Goal: Information Seeking & Learning: Check status

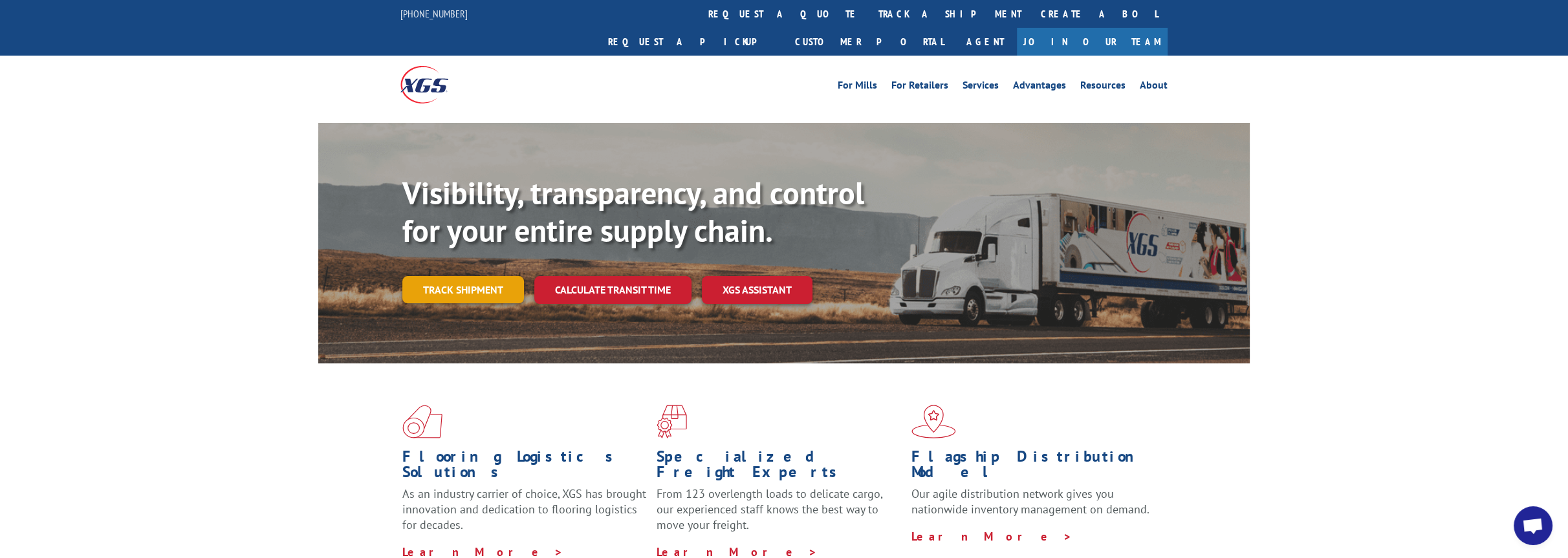
click at [492, 276] on link "Track shipment" at bounding box center [464, 289] width 122 height 27
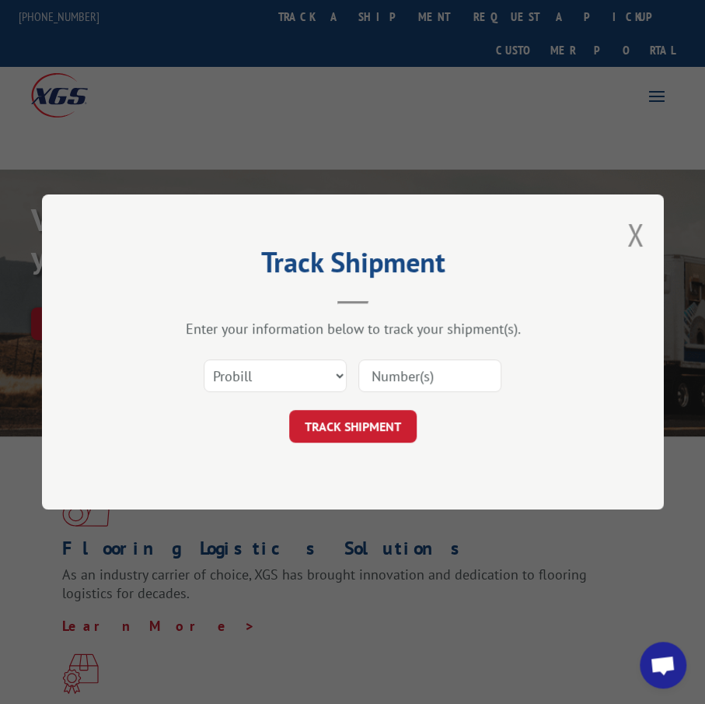
click at [365, 385] on input at bounding box center [429, 375] width 143 height 33
type input "17409434"
click button "TRACK SHIPMENT" at bounding box center [352, 426] width 127 height 33
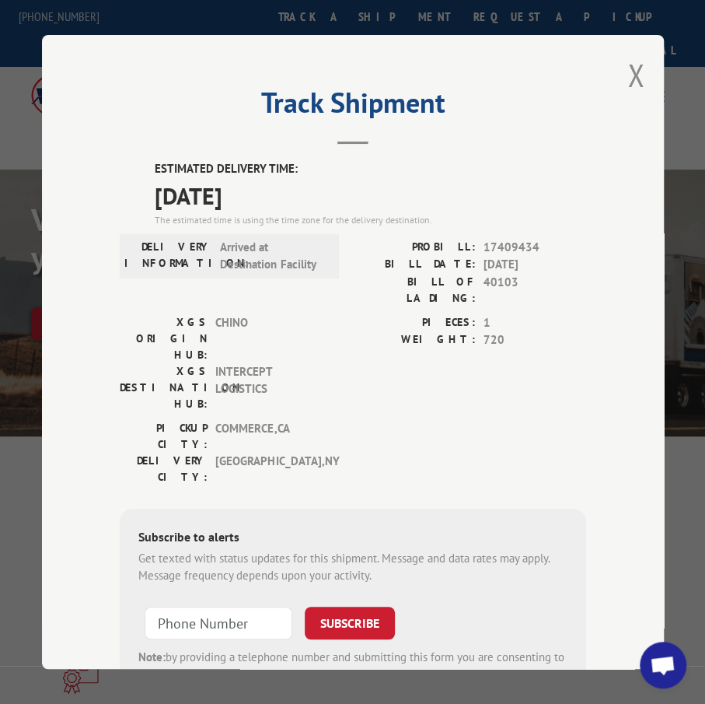
click at [628, 64] on button "Close modal" at bounding box center [635, 74] width 17 height 41
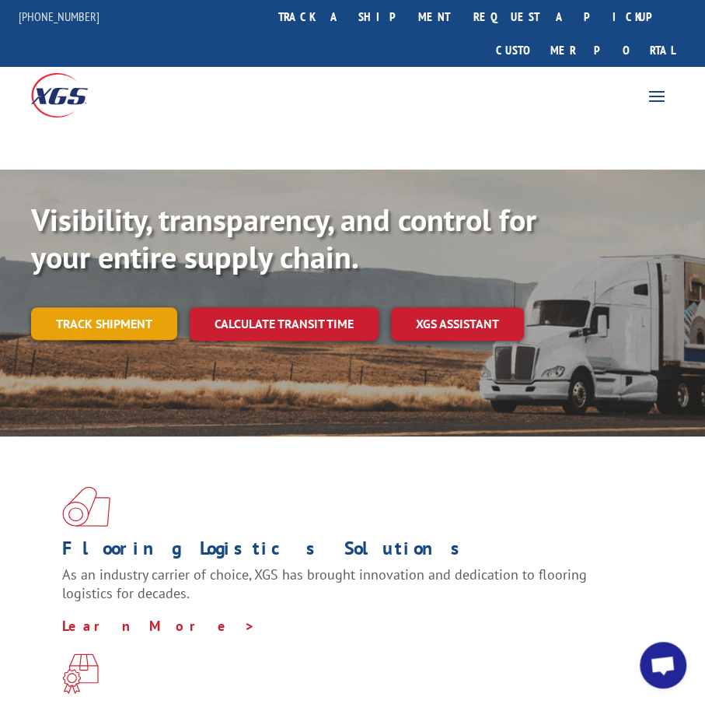
click at [118, 307] on link "Track shipment" at bounding box center [104, 323] width 146 height 33
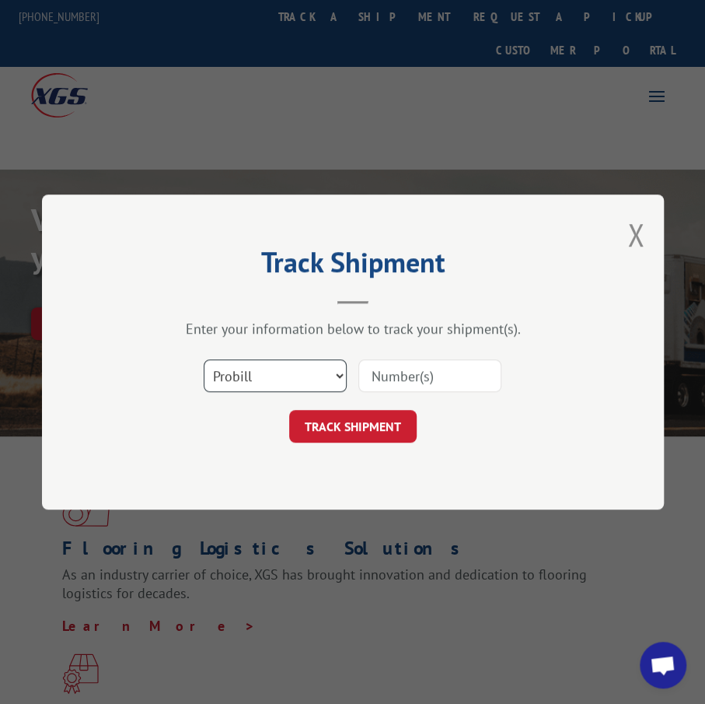
click at [269, 374] on select "Select category... Probill BOL PO" at bounding box center [275, 375] width 143 height 33
select select "bol"
click at [204, 359] on select "Select category... Probill BOL PO" at bounding box center [275, 375] width 143 height 33
click at [385, 385] on input at bounding box center [429, 375] width 143 height 33
type input "814945"
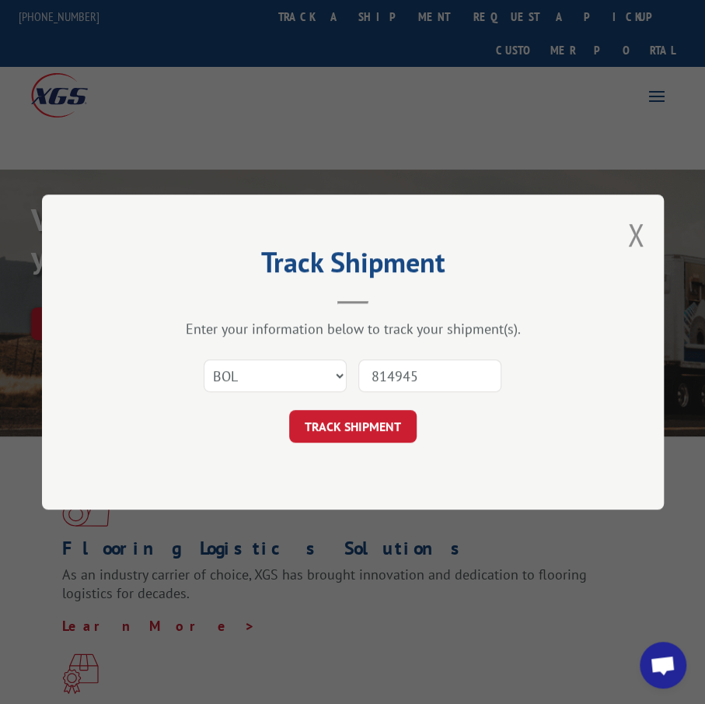
click button "TRACK SHIPMENT" at bounding box center [352, 426] width 127 height 33
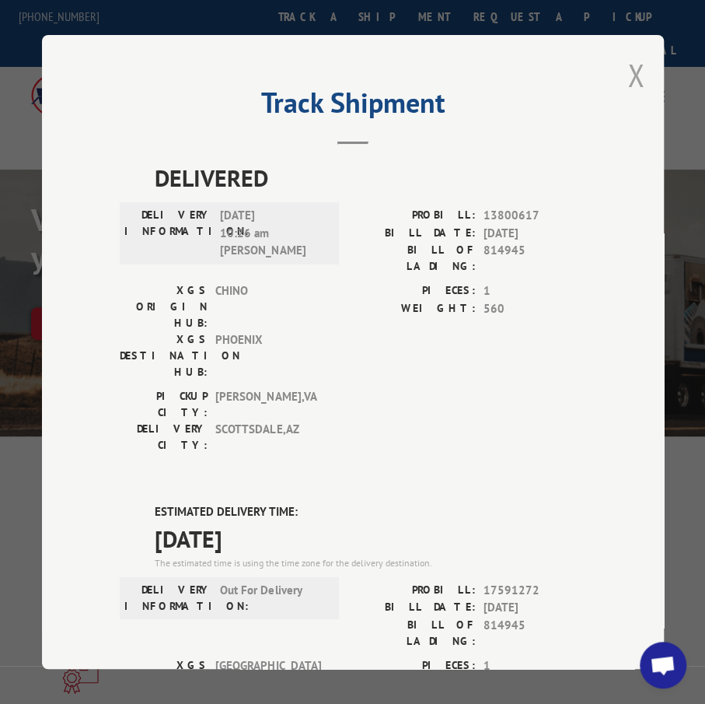
click at [627, 75] on button "Close modal" at bounding box center [635, 74] width 17 height 41
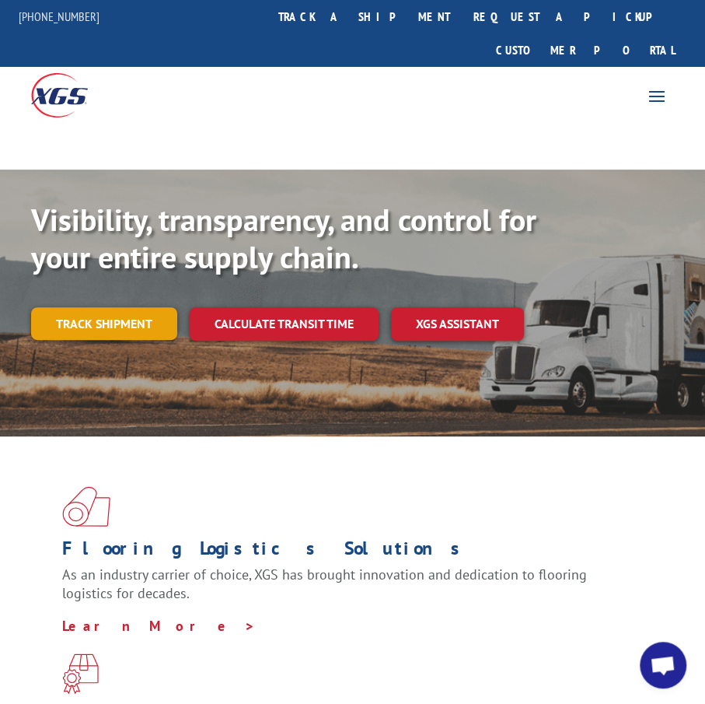
click at [117, 307] on link "Track shipment" at bounding box center [104, 323] width 146 height 33
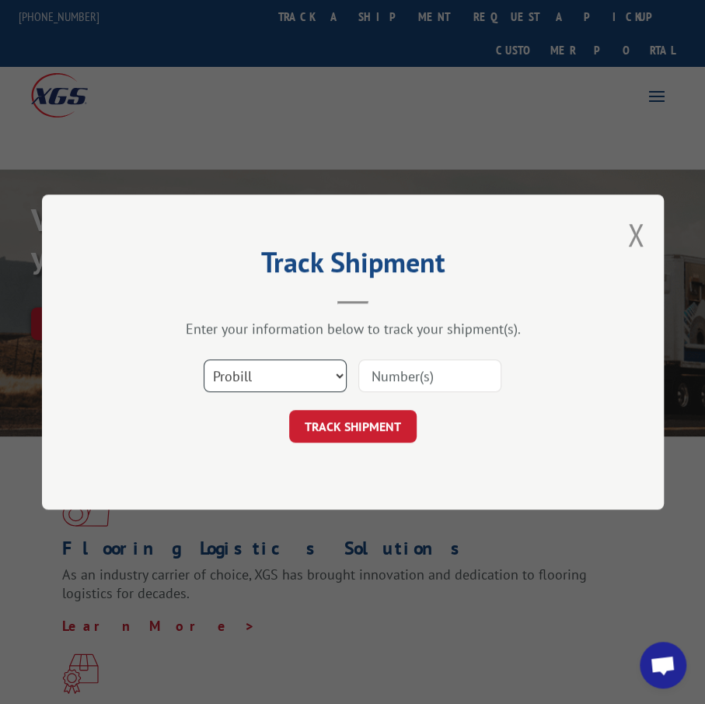
drag, startPoint x: 253, startPoint y: 368, endPoint x: 251, endPoint y: 384, distance: 16.4
click at [253, 368] on select "Select category... Probill BOL PO" at bounding box center [275, 375] width 143 height 33
select select "bol"
click at [204, 359] on select "Select category... Probill BOL PO" at bounding box center [275, 375] width 143 height 33
click at [428, 371] on input at bounding box center [429, 375] width 143 height 33
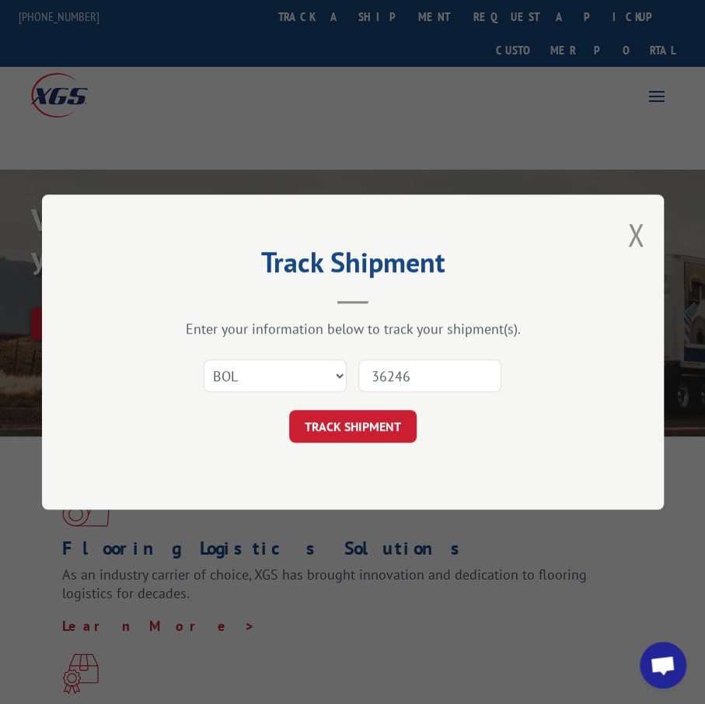
type input "362461"
click button "TRACK SHIPMENT" at bounding box center [352, 426] width 127 height 33
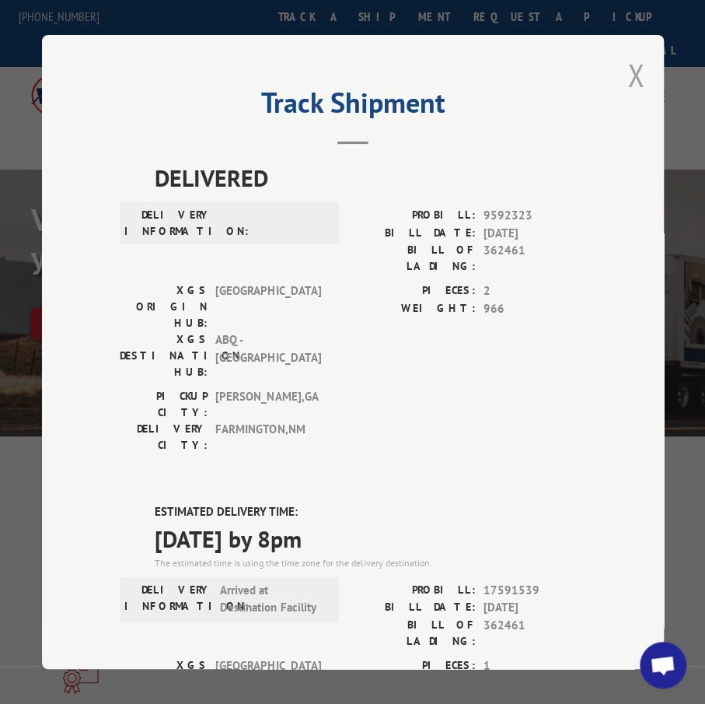
click at [627, 72] on button "Close modal" at bounding box center [635, 74] width 17 height 41
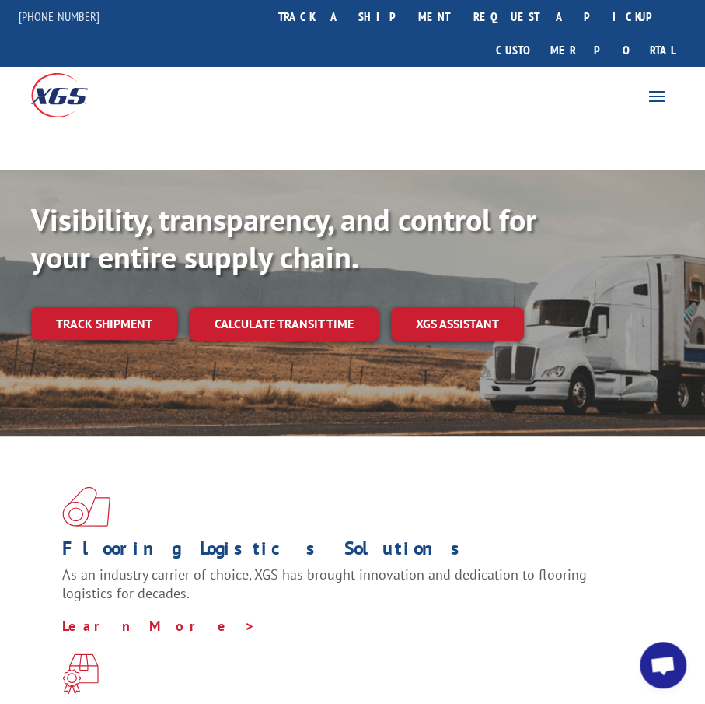
click at [86, 307] on link "Track shipment" at bounding box center [104, 323] width 146 height 33
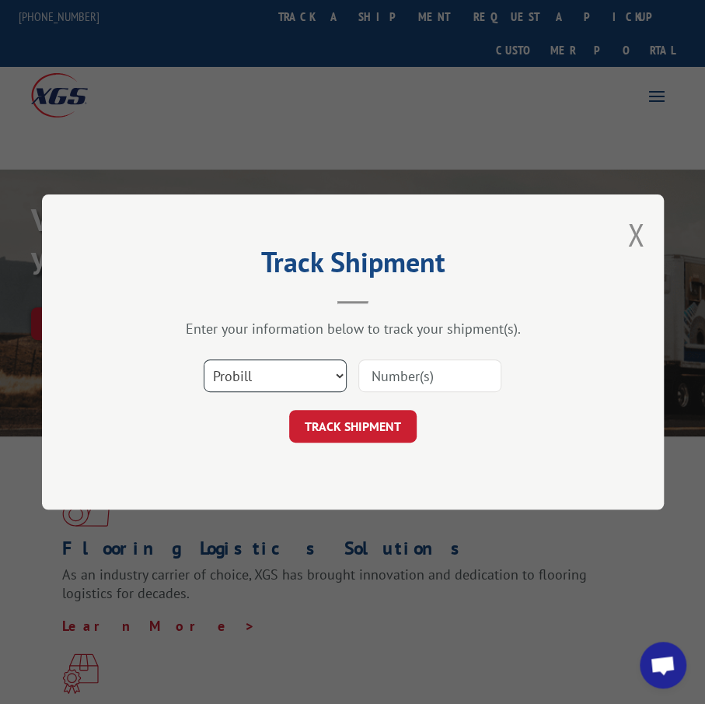
click at [250, 380] on select "Select category... Probill BOL PO" at bounding box center [275, 375] width 143 height 33
select select "bol"
click at [204, 359] on select "Select category... Probill BOL PO" at bounding box center [275, 375] width 143 height 33
click at [409, 372] on input at bounding box center [429, 375] width 143 height 33
type input "0500081"
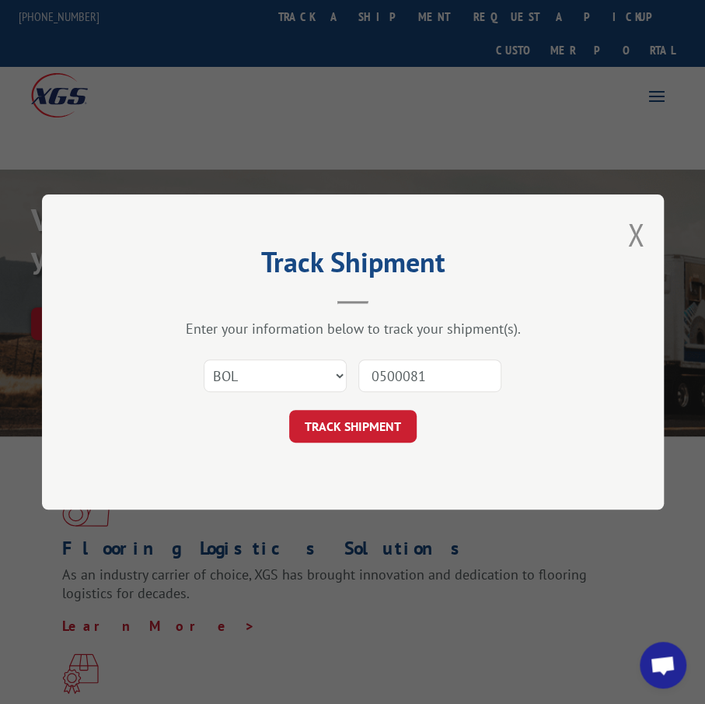
click button "TRACK SHIPMENT" at bounding box center [352, 426] width 127 height 33
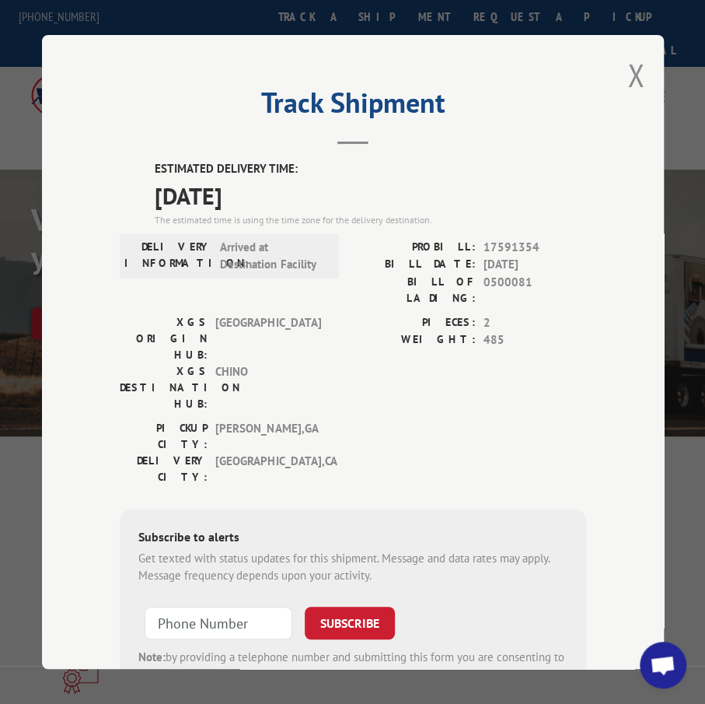
click at [620, 55] on div "Track Shipment ESTIMATED DELIVERY TIME: [DATE] The estimated time is using the …" at bounding box center [353, 352] width 622 height 634
click at [620, 56] on div "Track Shipment ESTIMATED DELIVERY TIME: [DATE] The estimated time is using the …" at bounding box center [353, 352] width 622 height 634
click at [627, 58] on button "Close modal" at bounding box center [635, 74] width 17 height 41
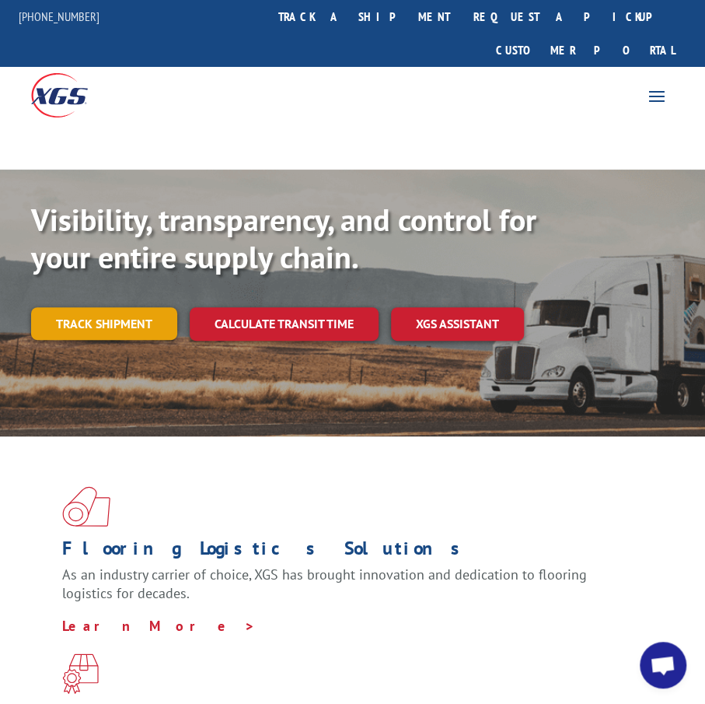
click at [106, 307] on link "Track shipment" at bounding box center [104, 323] width 146 height 33
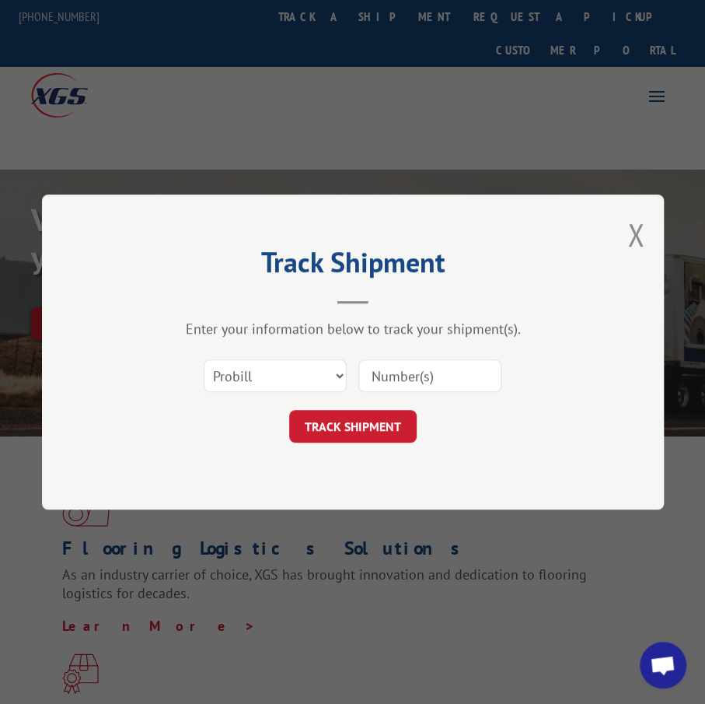
click at [578, 417] on div "TRACK SHIPMENT" at bounding box center [353, 426] width 466 height 33
click at [257, 383] on select "Select category... Probill BOL PO" at bounding box center [275, 375] width 143 height 33
select select "bol"
click at [204, 359] on select "Select category... Probill BOL PO" at bounding box center [275, 375] width 143 height 33
click at [452, 384] on input at bounding box center [429, 375] width 143 height 33
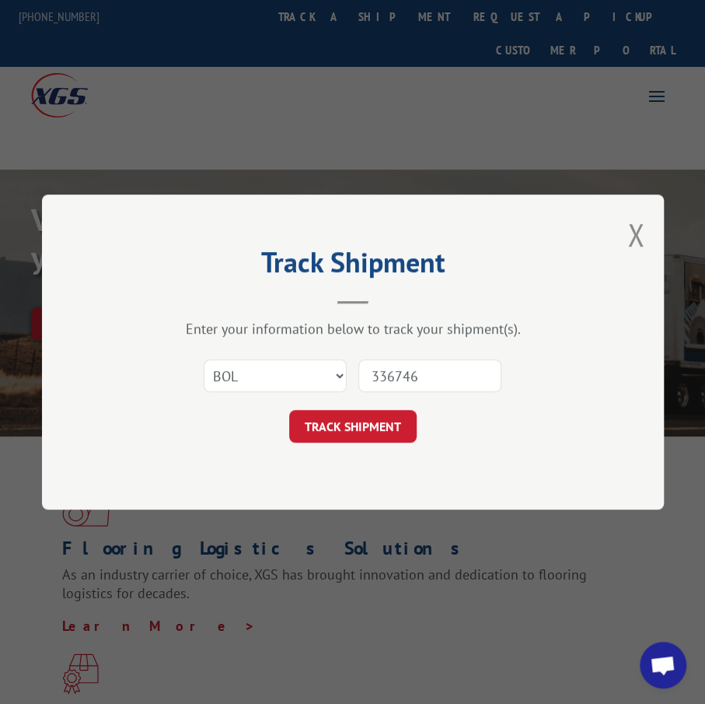
type input "3367468"
click button "TRACK SHIPMENT" at bounding box center [352, 426] width 127 height 33
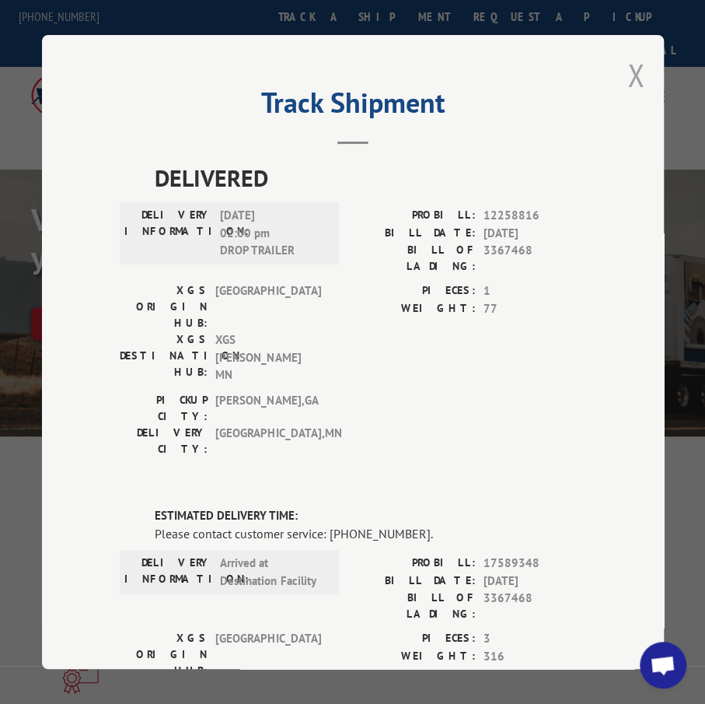
click at [628, 75] on button "Close modal" at bounding box center [635, 74] width 17 height 41
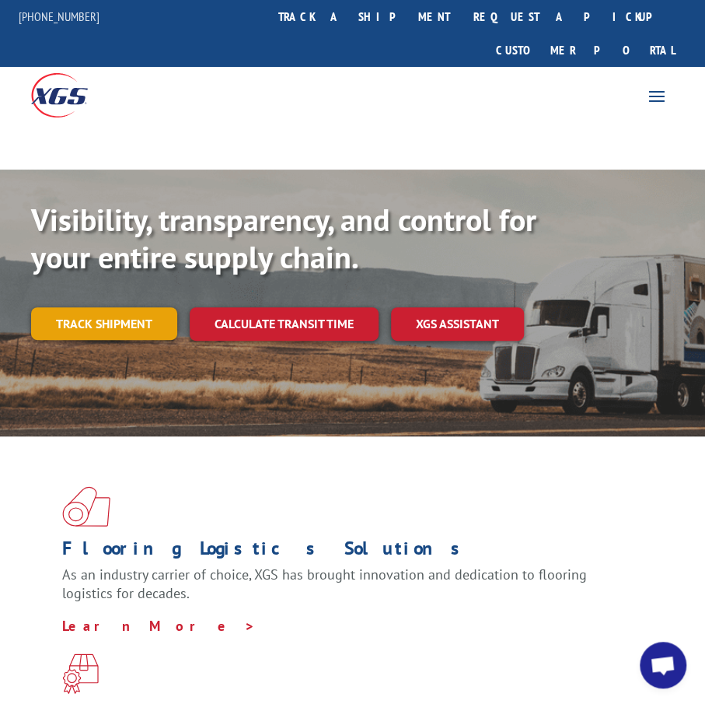
click at [72, 307] on link "Track shipment" at bounding box center [104, 323] width 146 height 33
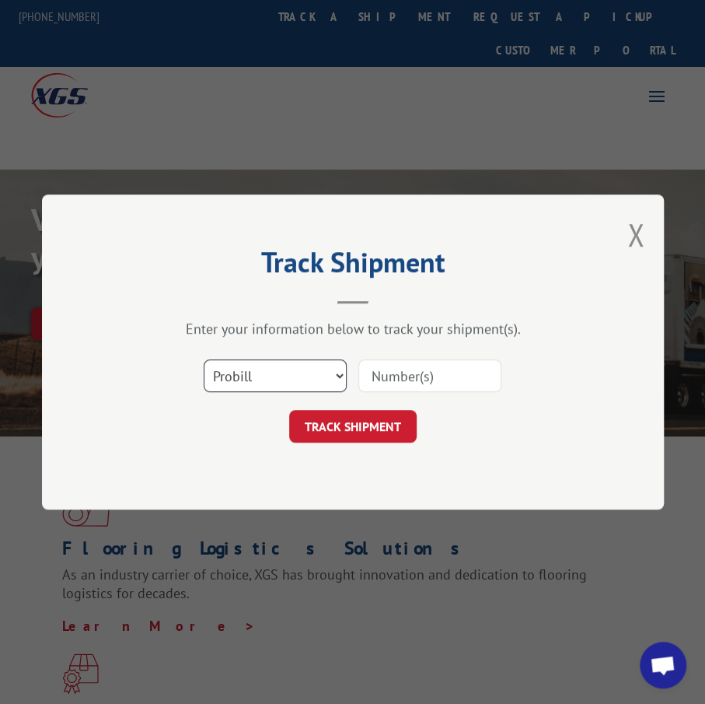
click at [261, 380] on select "Select category... Probill BOL PO" at bounding box center [275, 375] width 143 height 33
select select "bol"
click at [204, 359] on select "Select category... Probill BOL PO" at bounding box center [275, 375] width 143 height 33
click at [396, 382] on input at bounding box center [429, 375] width 143 height 33
type input "6013326"
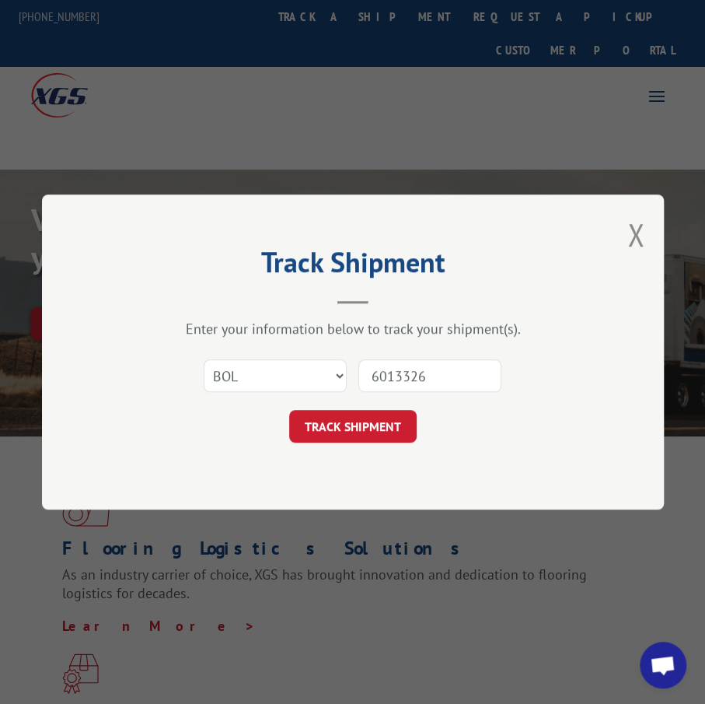
click button "TRACK SHIPMENT" at bounding box center [352, 426] width 127 height 33
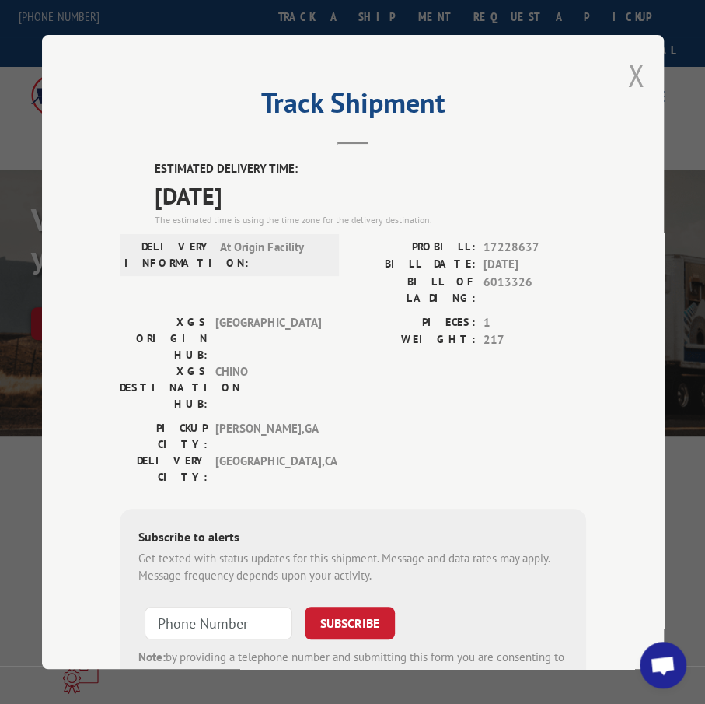
click at [627, 67] on button "Close modal" at bounding box center [635, 74] width 17 height 41
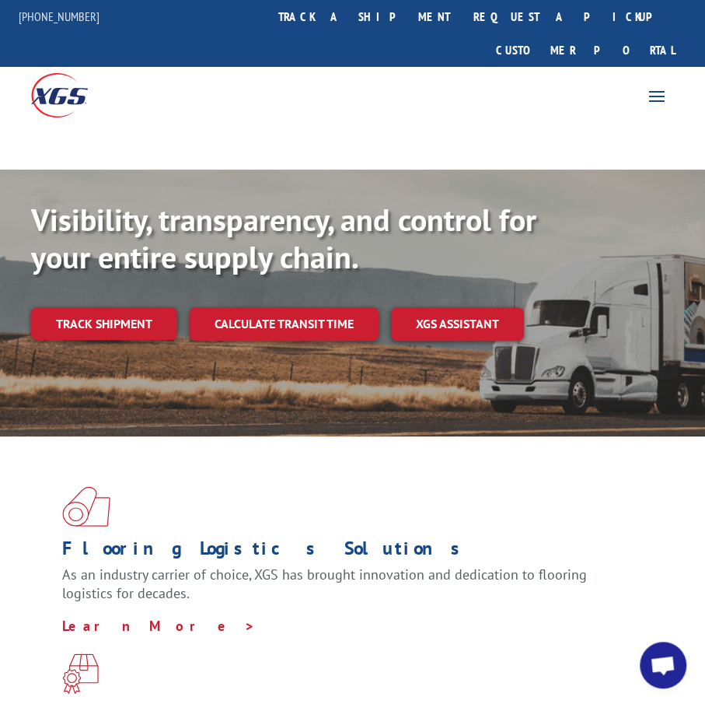
click at [153, 307] on link "Track shipment" at bounding box center [104, 323] width 146 height 33
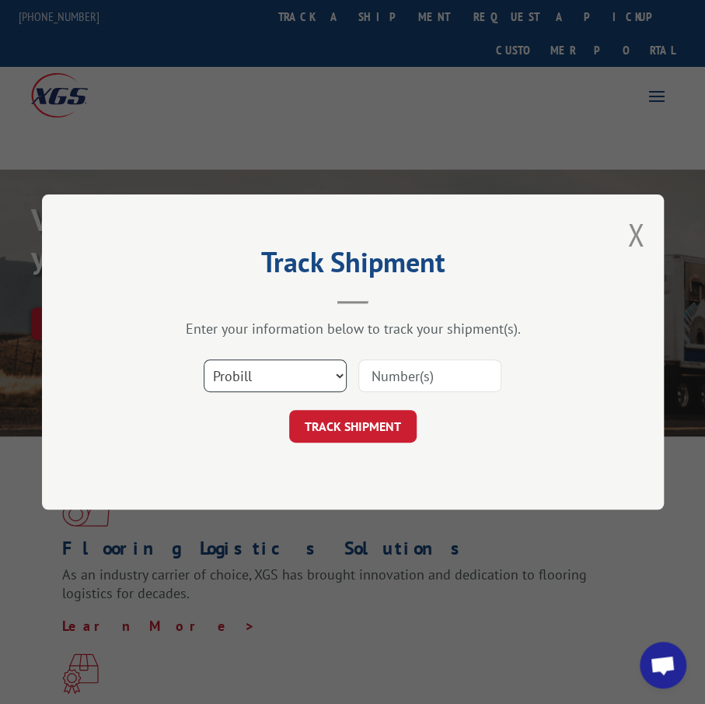
click at [239, 387] on select "Select category... Probill BOL PO" at bounding box center [275, 375] width 143 height 33
select select "bol"
click at [204, 359] on select "Select category... Probill BOL PO" at bounding box center [275, 375] width 143 height 33
drag, startPoint x: 456, startPoint y: 368, endPoint x: 452, endPoint y: 361, distance: 8.4
click at [456, 368] on input at bounding box center [429, 375] width 143 height 33
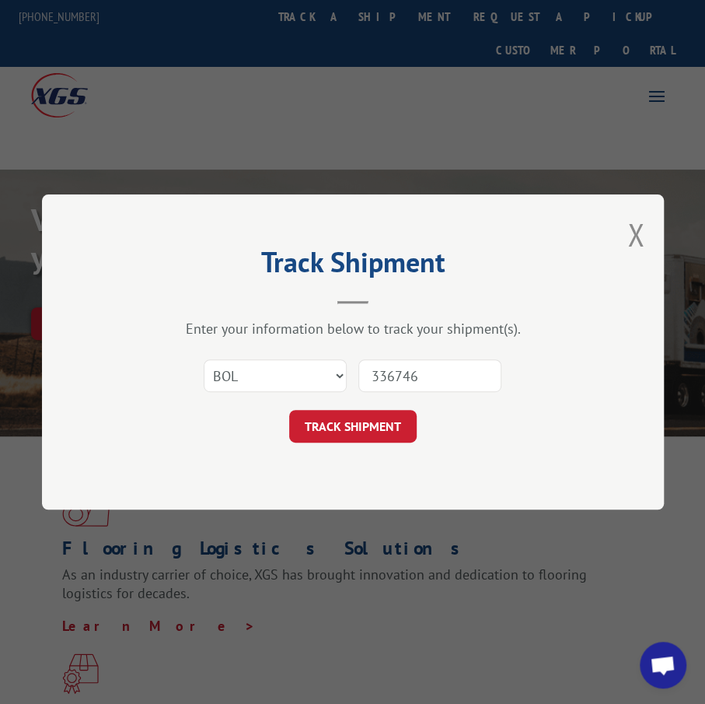
type input "3367468"
click button "TRACK SHIPMENT" at bounding box center [352, 426] width 127 height 33
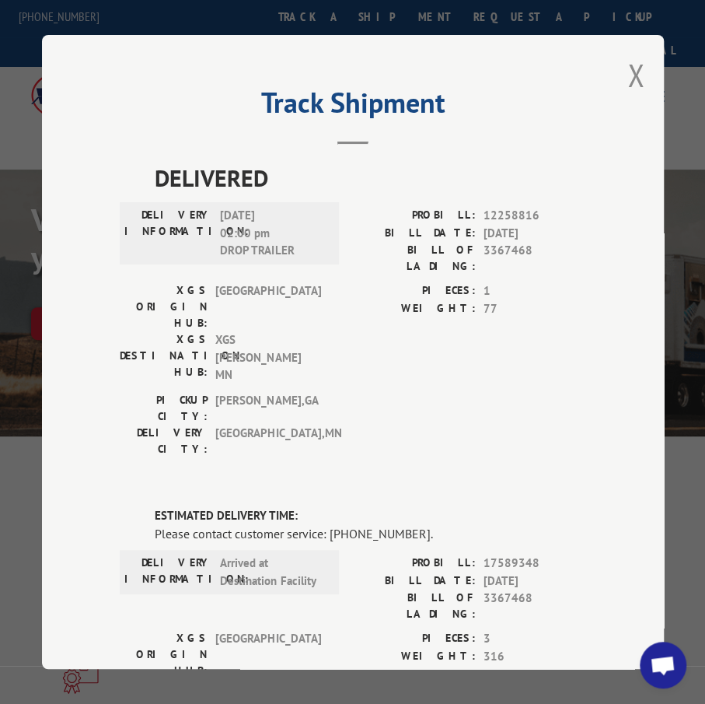
scroll to position [280, 0]
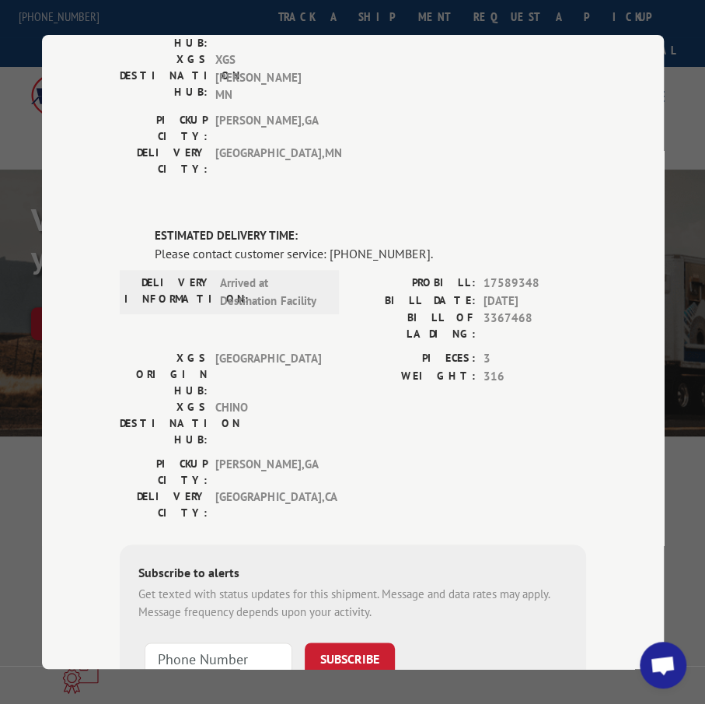
click at [656, 312] on div "Track Shipment DELIVERED DELIVERY INFORMATION: [DATE] 02:00 pm DROP TRAILER PRO…" at bounding box center [353, 352] width 622 height 634
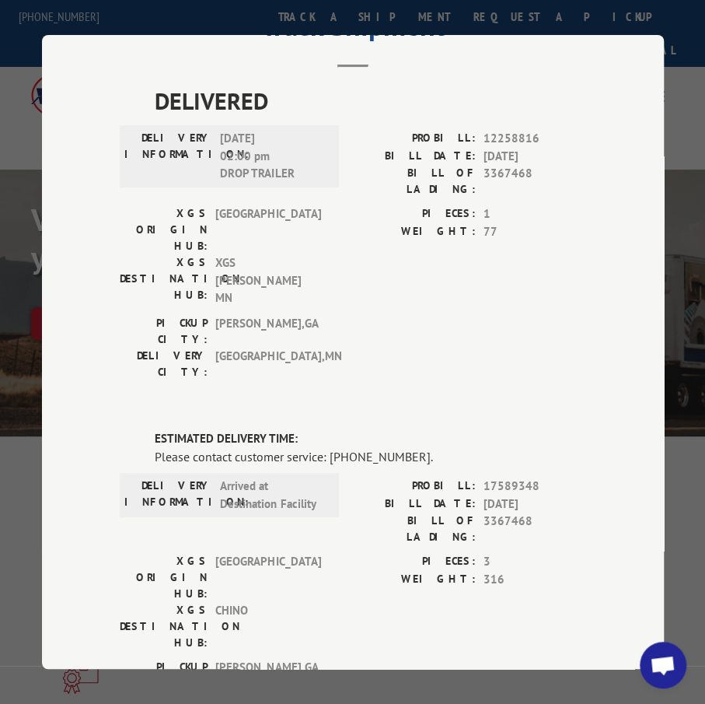
scroll to position [0, 0]
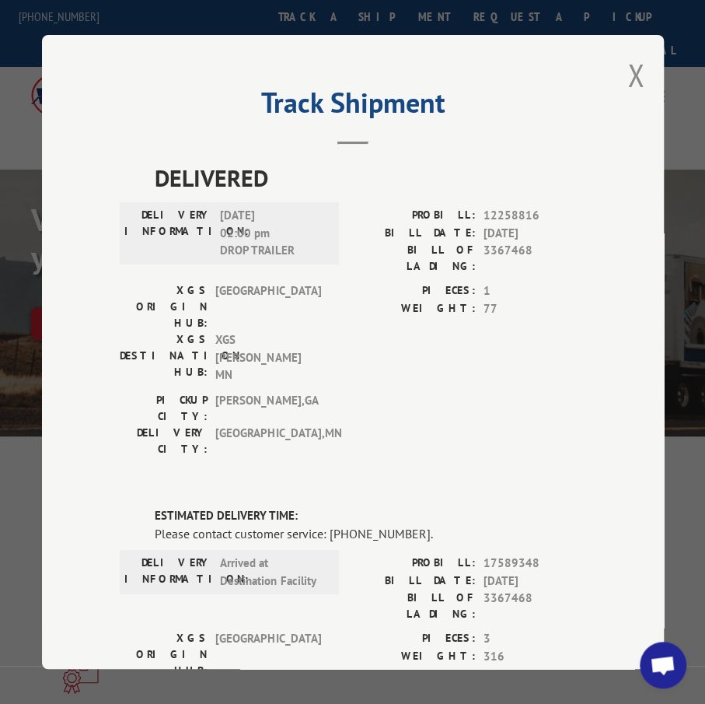
click at [442, 524] on div "Please contact customer service: [PHONE_NUMBER]." at bounding box center [370, 533] width 431 height 19
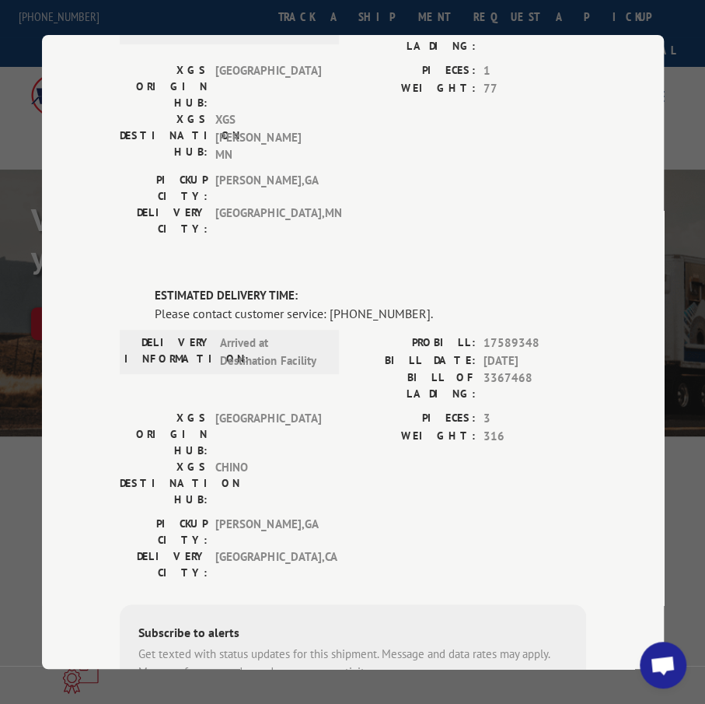
scroll to position [233, 0]
